Goal: Check status: Check status

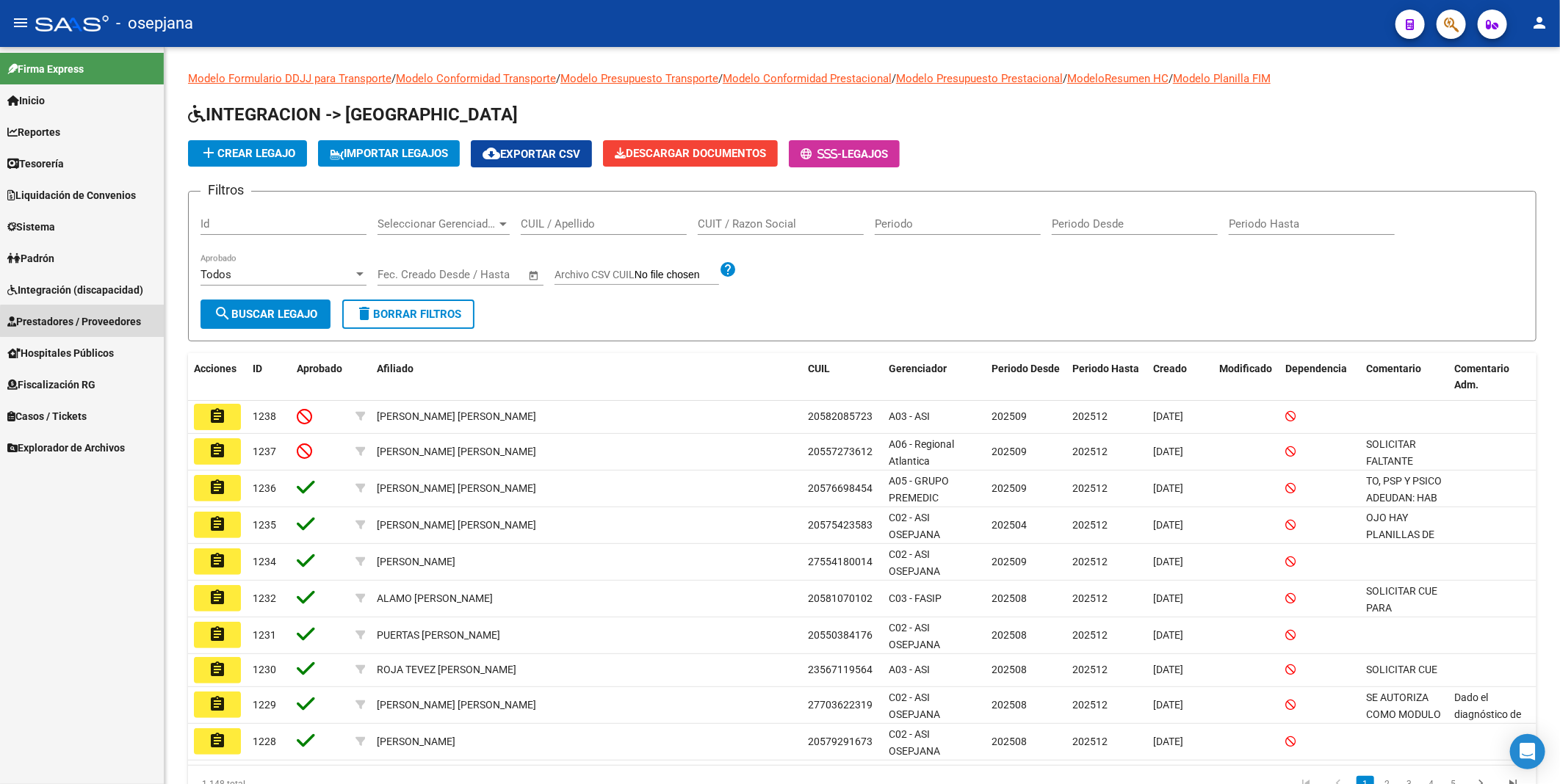
drag, startPoint x: 0, startPoint y: 0, endPoint x: 111, endPoint y: 324, distance: 342.5
click at [111, 324] on span "Prestadores / Proveedores" at bounding box center [74, 321] width 134 height 16
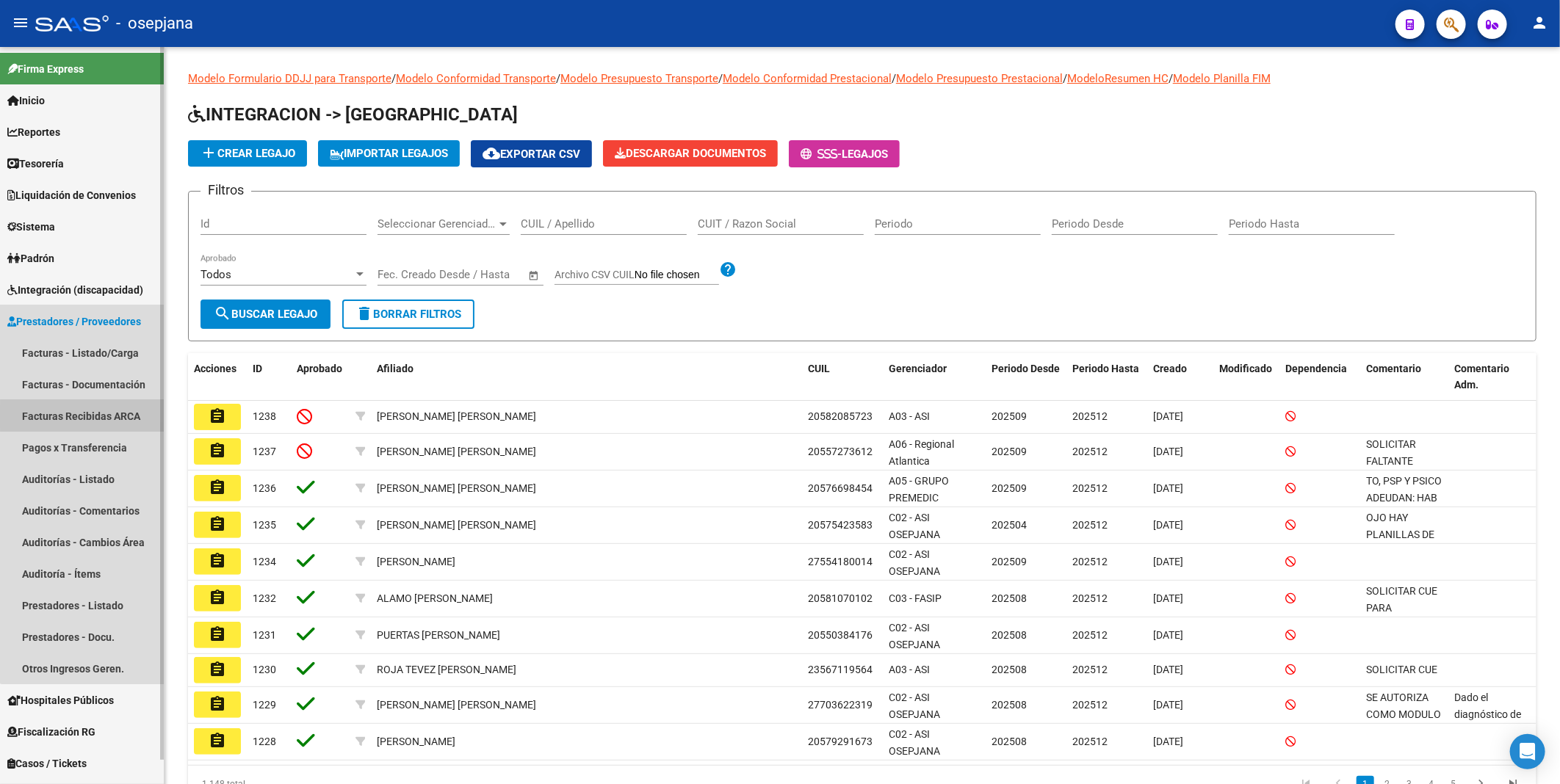
click at [105, 416] on link "Facturas Recibidas ARCA" at bounding box center [82, 415] width 164 height 32
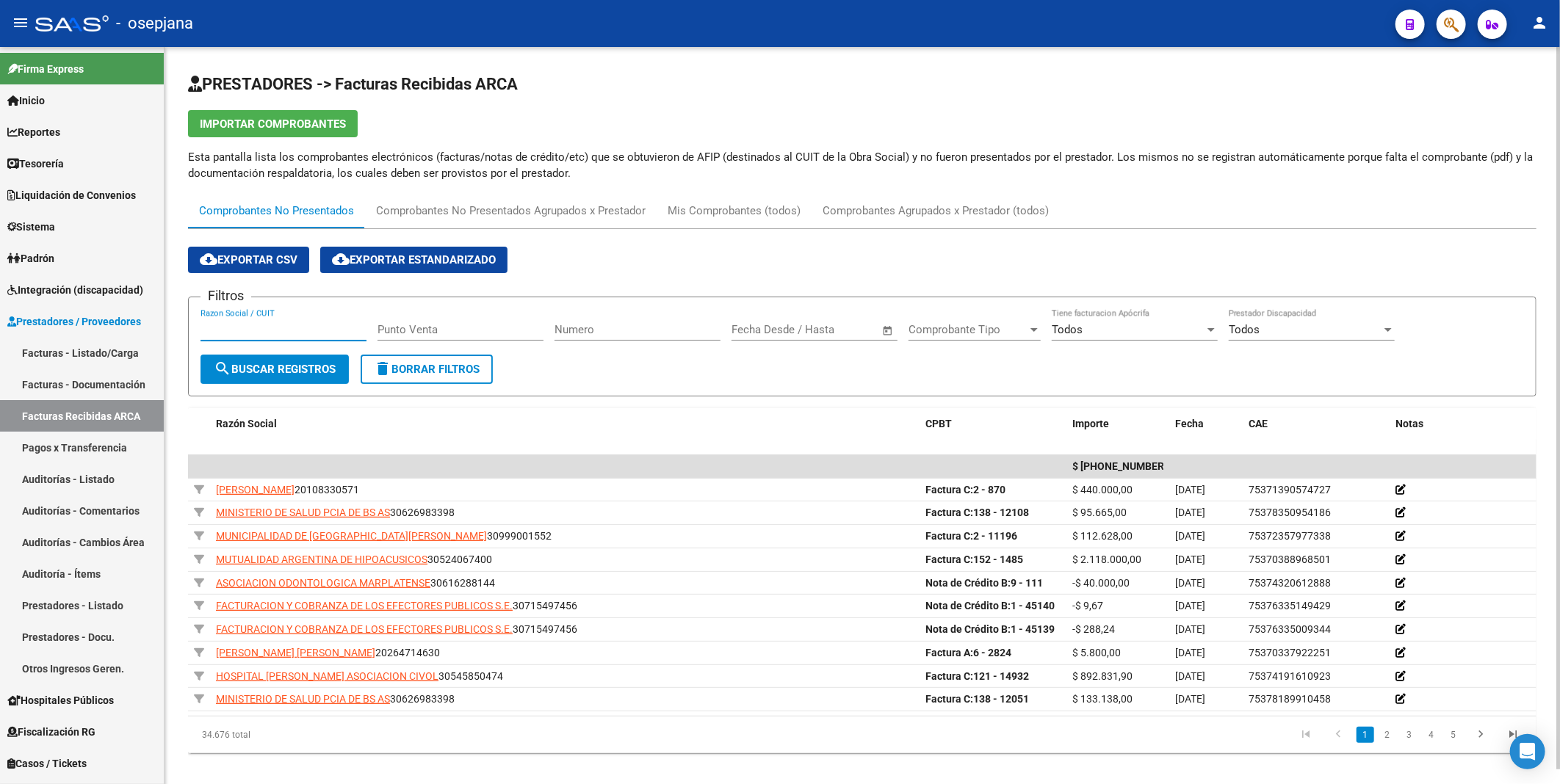
click at [321, 326] on input "Razon Social / CUIT" at bounding box center [284, 329] width 166 height 13
click at [314, 360] on button "search Buscar Registros" at bounding box center [275, 370] width 148 height 29
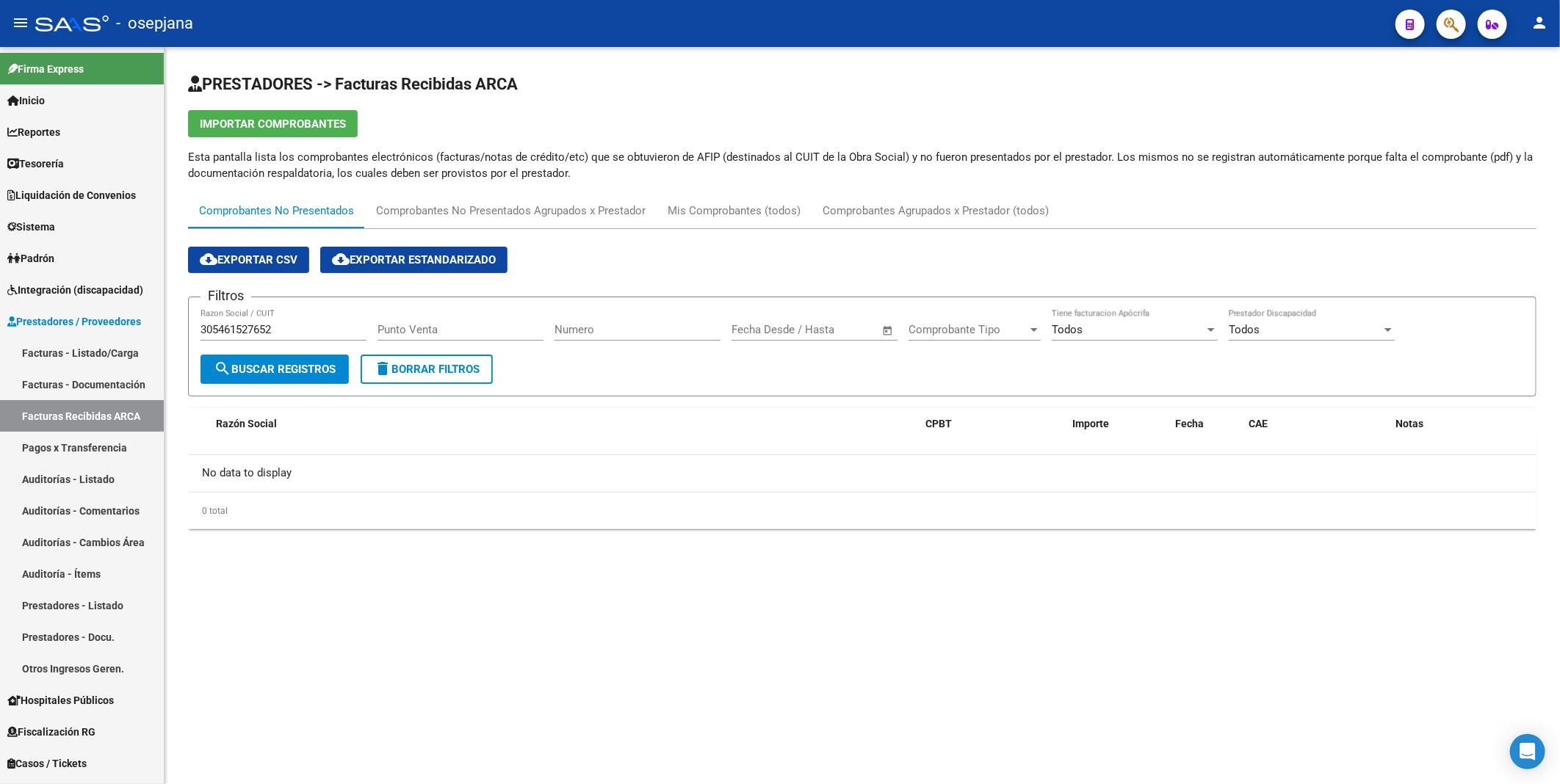
click at [246, 329] on input "305461527652" at bounding box center [284, 329] width 166 height 13
type input "30546127652"
click at [252, 368] on span "search Buscar Registros" at bounding box center [274, 369] width 122 height 13
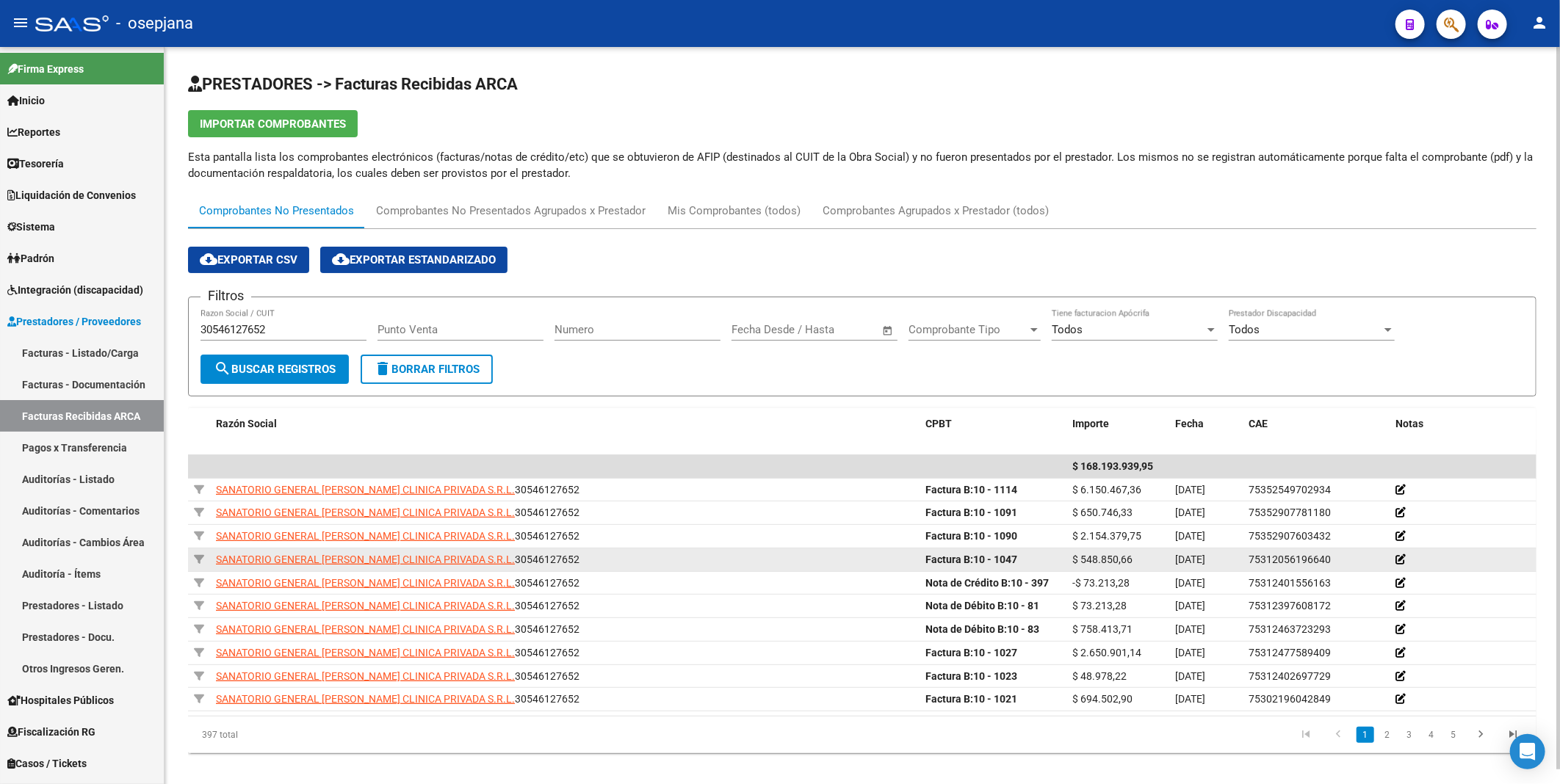
click at [1091, 563] on span "$ 548.850,66" at bounding box center [1102, 560] width 60 height 12
